Goal: Task Accomplishment & Management: Complete application form

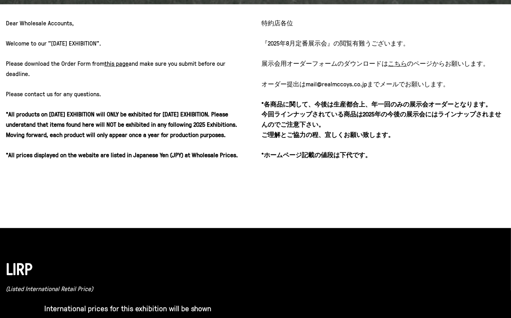
scroll to position [298, 0]
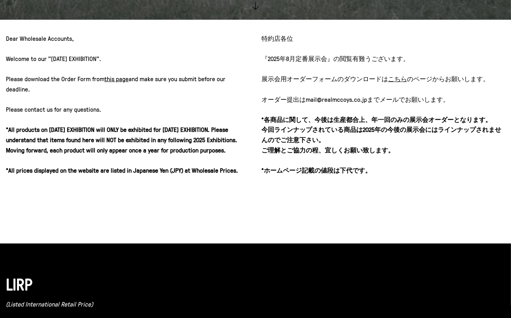
click at [395, 78] on u "こちら" at bounding box center [397, 78] width 19 height 9
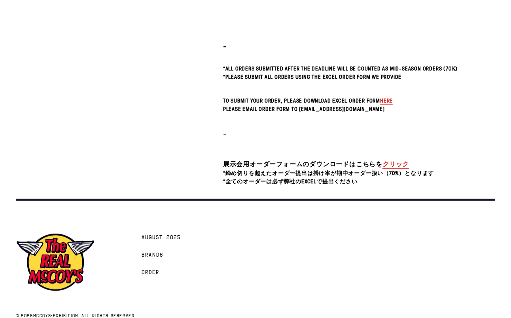
scroll to position [240, 0]
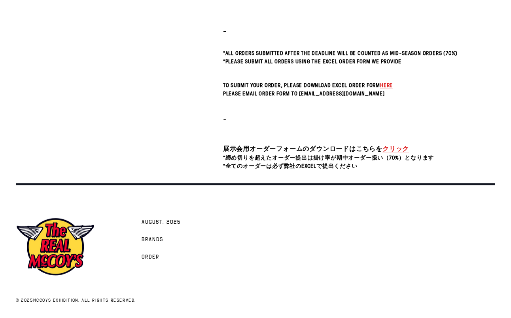
click at [394, 150] on link "クリック" at bounding box center [396, 148] width 27 height 9
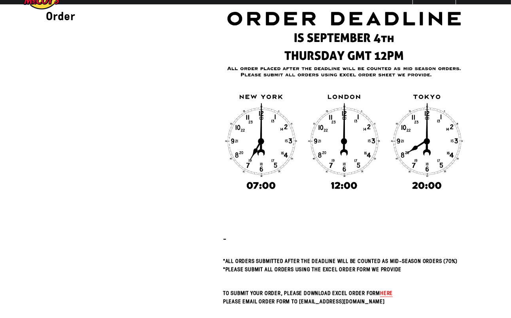
scroll to position [0, 0]
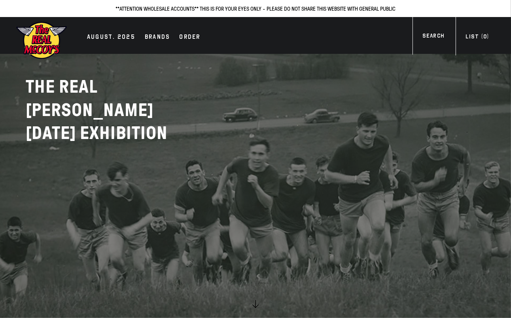
drag, startPoint x: 408, startPoint y: 9, endPoint x: 408, endPoint y: 0, distance: 9.1
click at [408, 9] on p "**ATTENTION WHOLESALE ACCOUNTS** THIS IS FOR YOUR EYES ONLY - PLEASE DO NOT SHA…" at bounding box center [255, 8] width 495 height 9
